Goal: Use online tool/utility: Utilize a website feature to perform a specific function

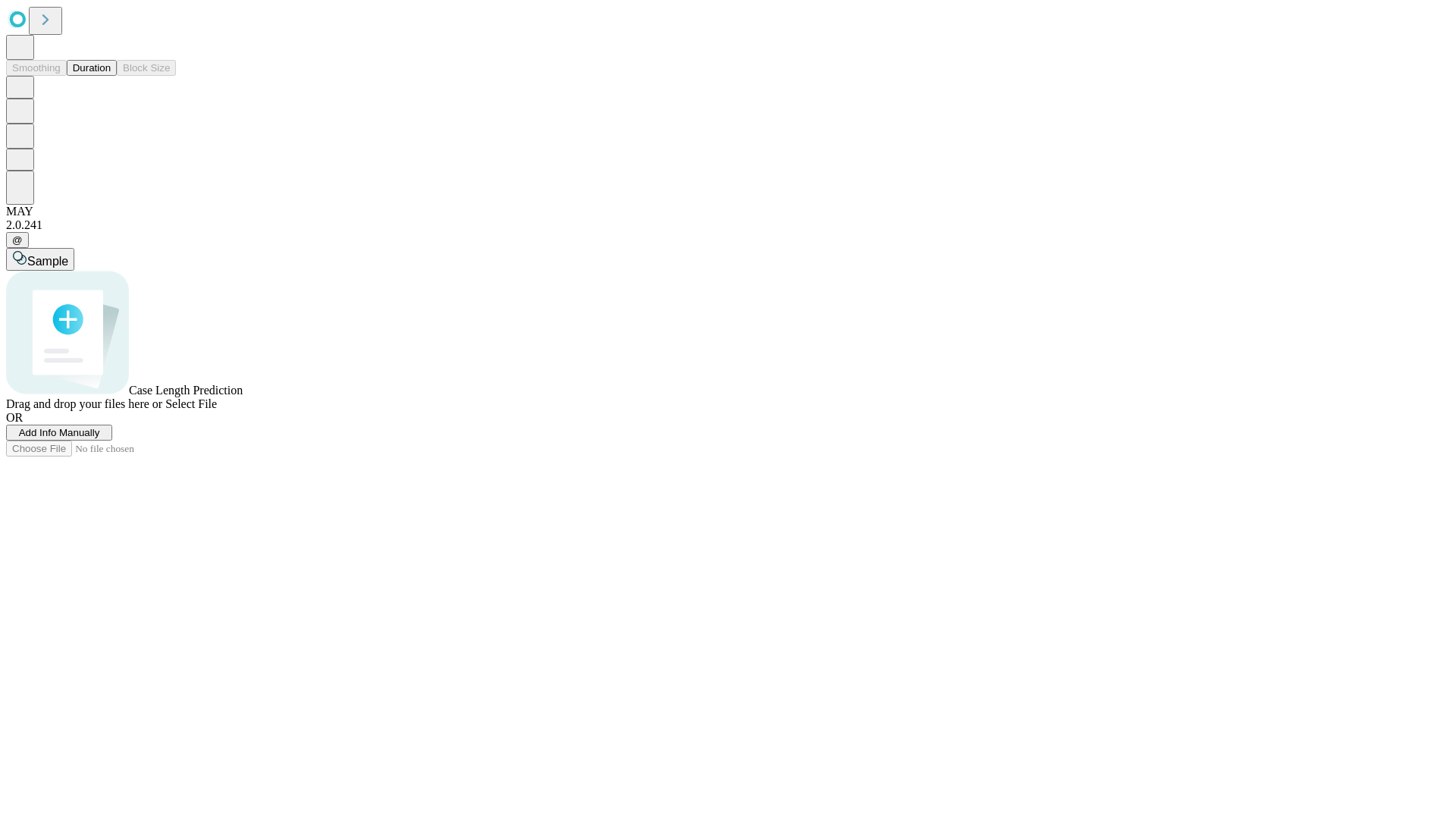
click at [111, 76] on button "Duration" at bounding box center [92, 68] width 50 height 16
click at [68, 255] on span "Sample" at bounding box center [47, 260] width 40 height 13
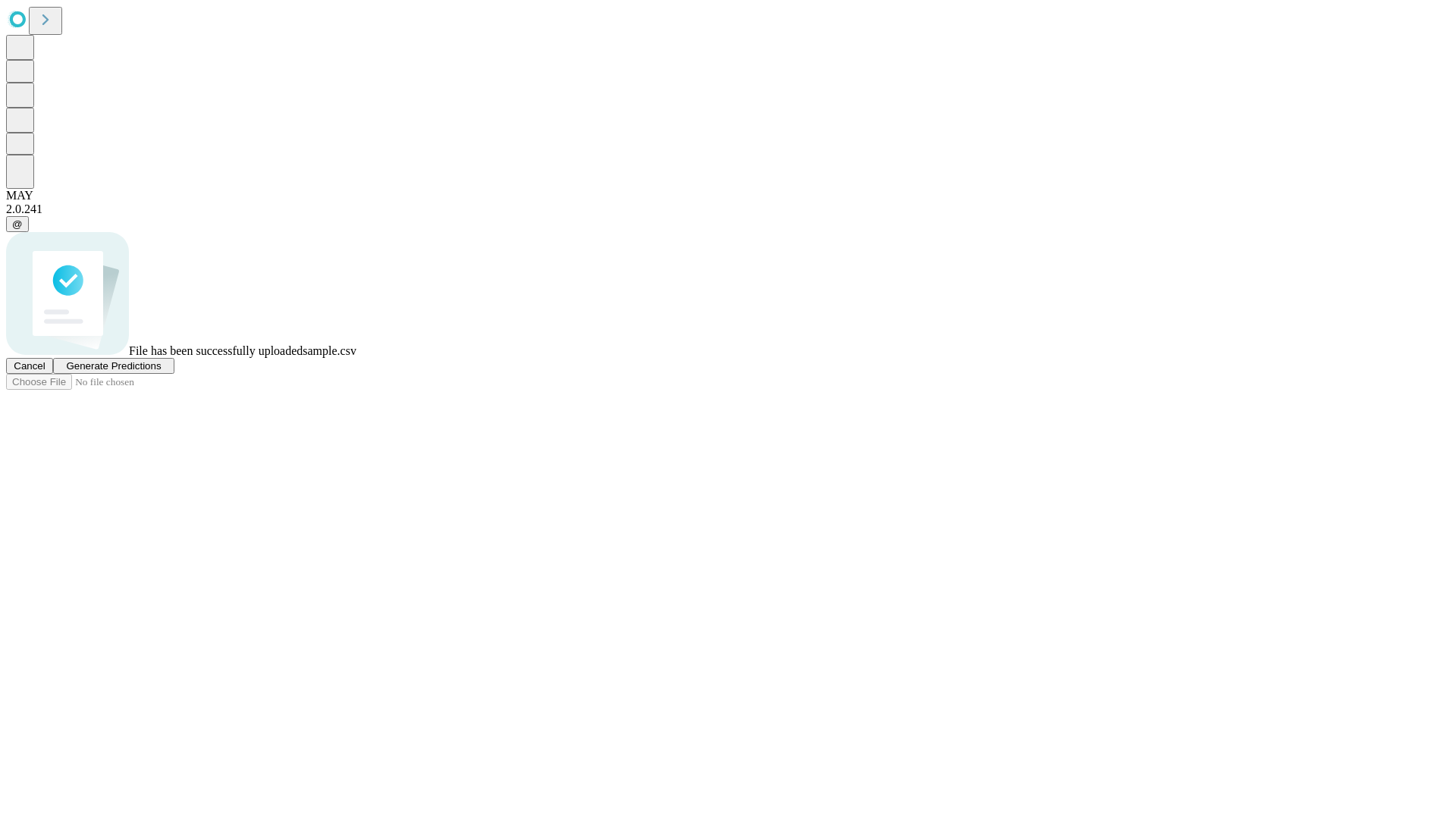
click at [161, 371] on span "Generate Predictions" at bounding box center [113, 366] width 94 height 12
